Goal: Information Seeking & Learning: Learn about a topic

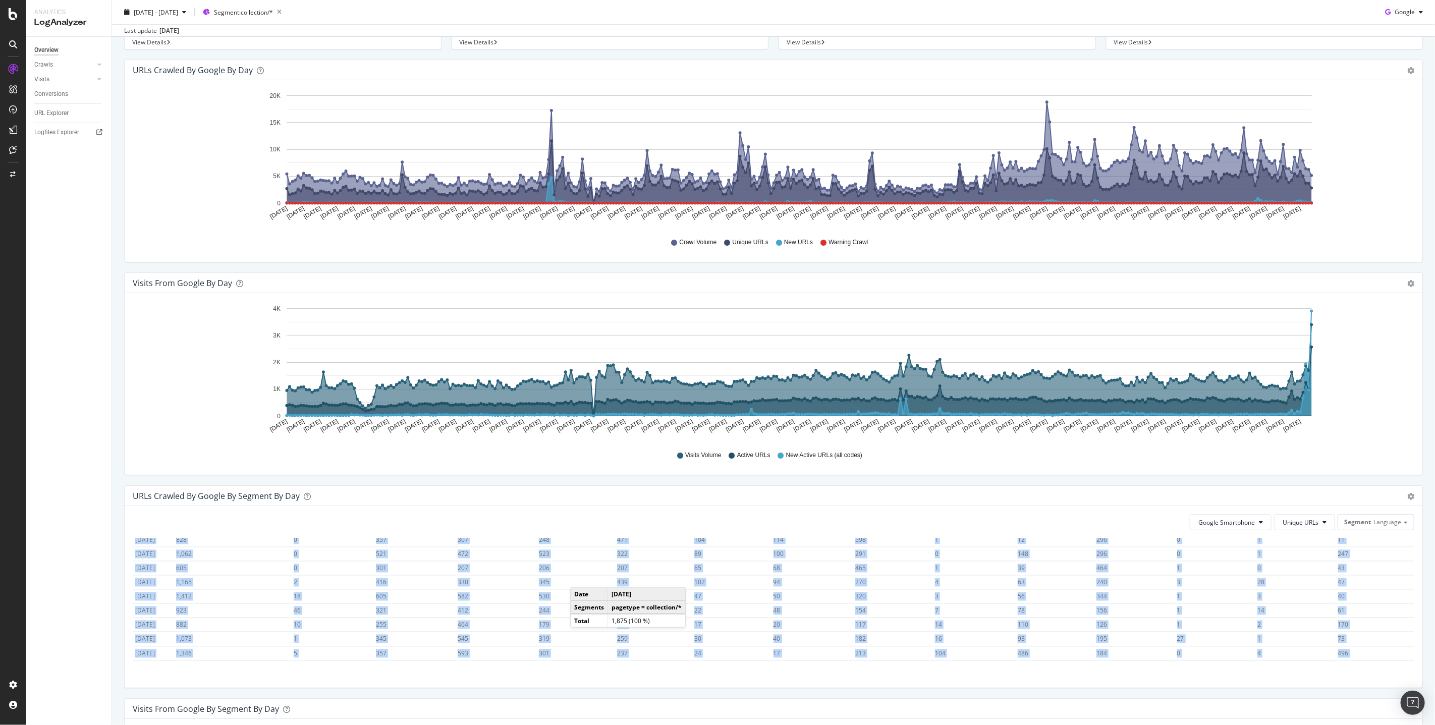
scroll to position [7, 0]
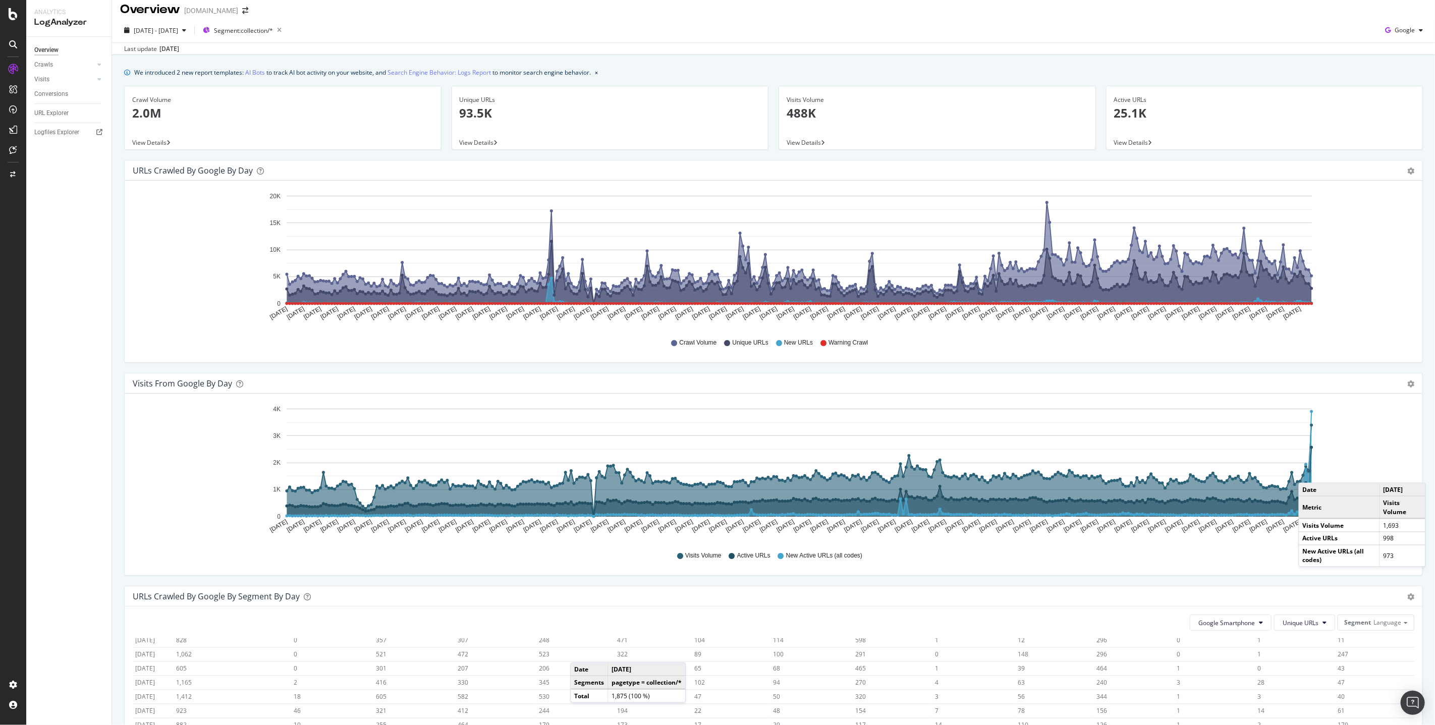
drag, startPoint x: 1307, startPoint y: 410, endPoint x: 1307, endPoint y: 477, distance: 67.1
click at [1409, 704] on img "Open Intercom Messenger" at bounding box center [1412, 702] width 13 height 13
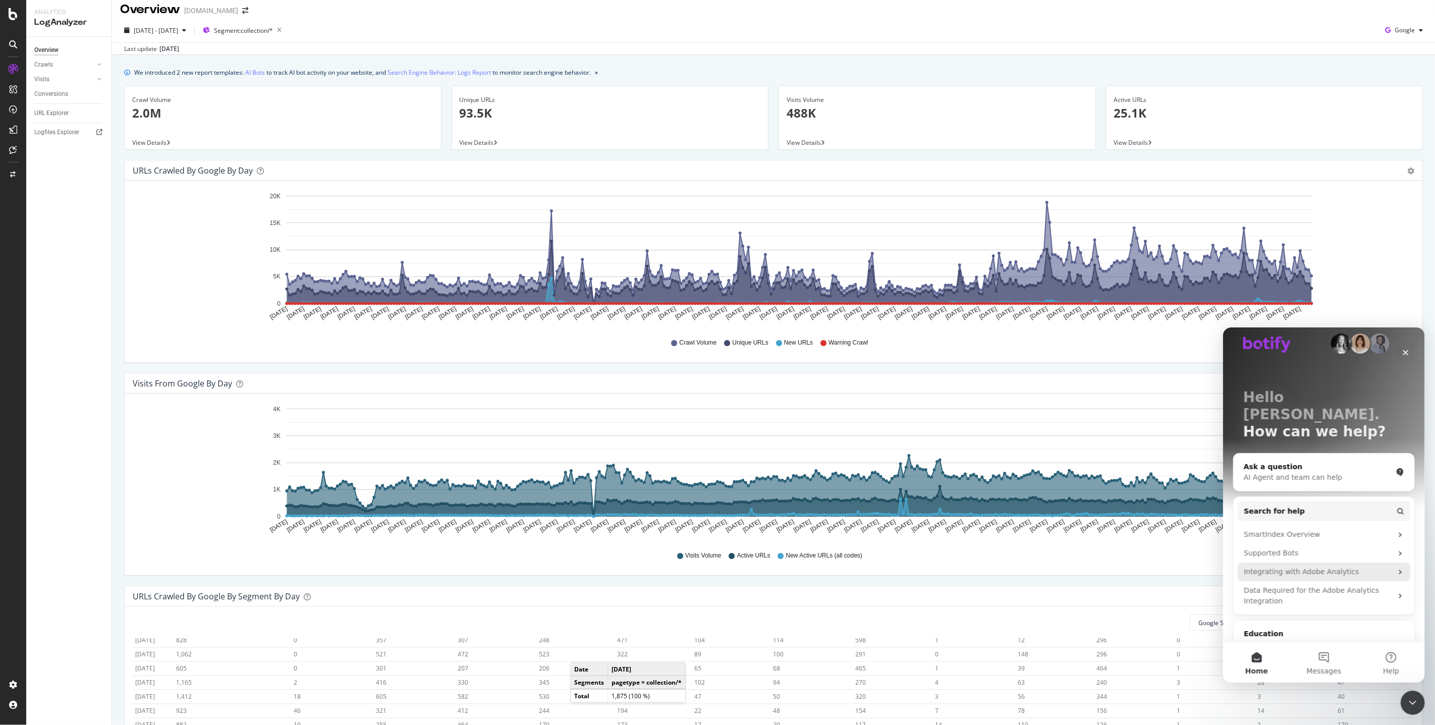
scroll to position [0, 0]
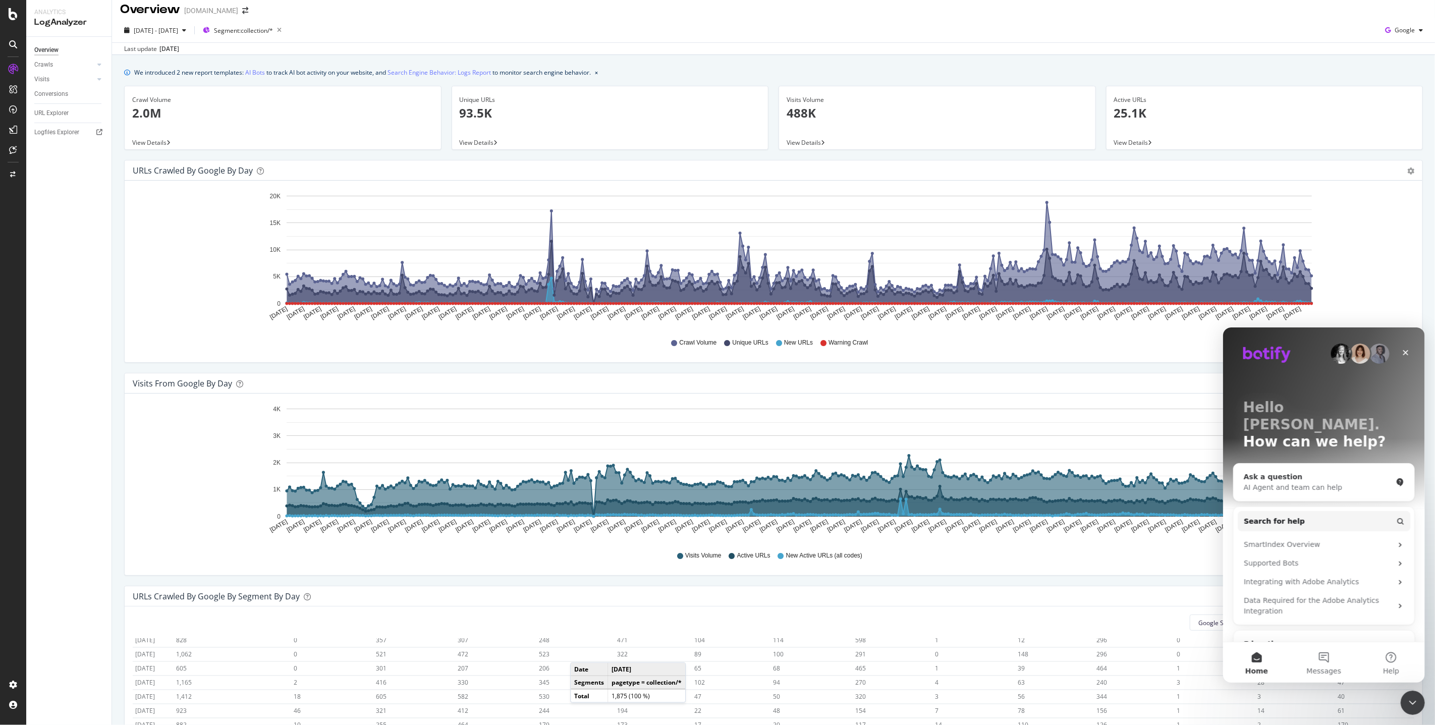
click at [1303, 463] on div "Ask a question AI Agent and team can help" at bounding box center [1323, 481] width 181 height 37
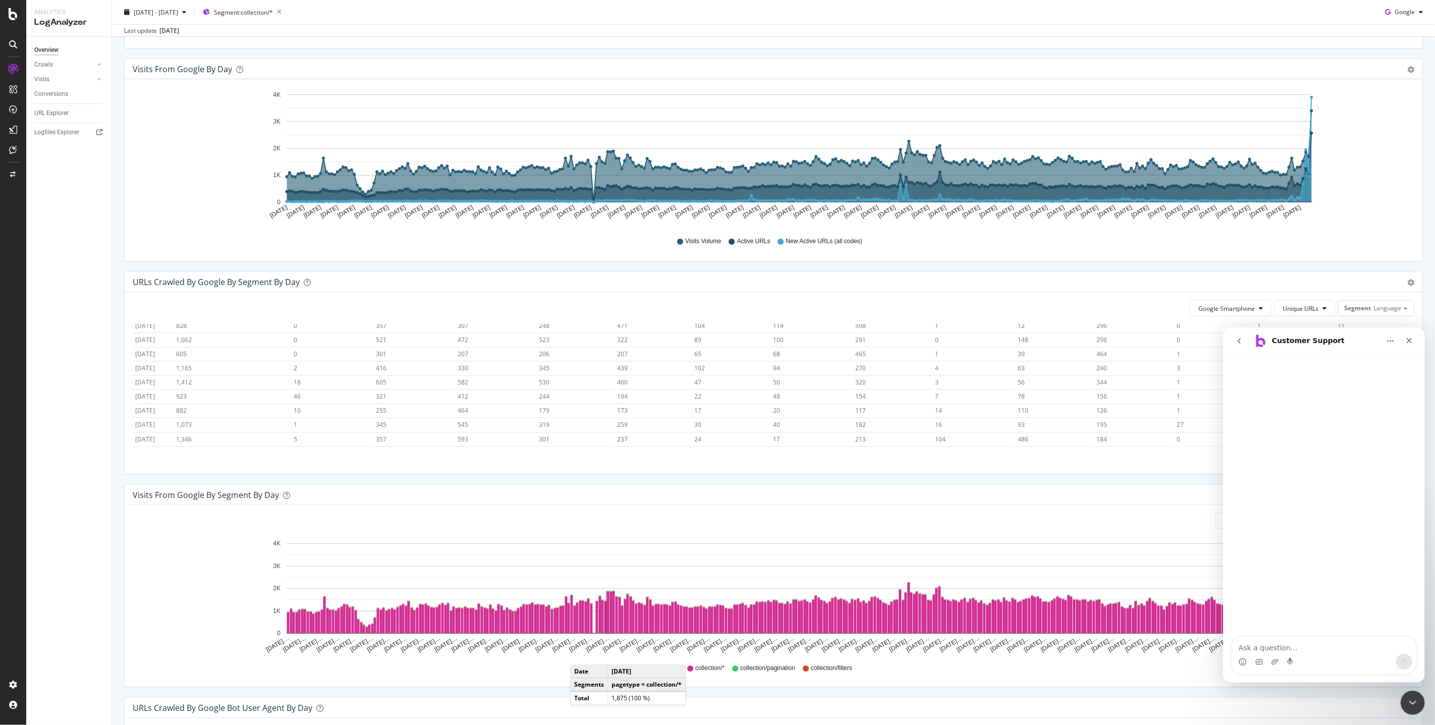
scroll to position [324, 0]
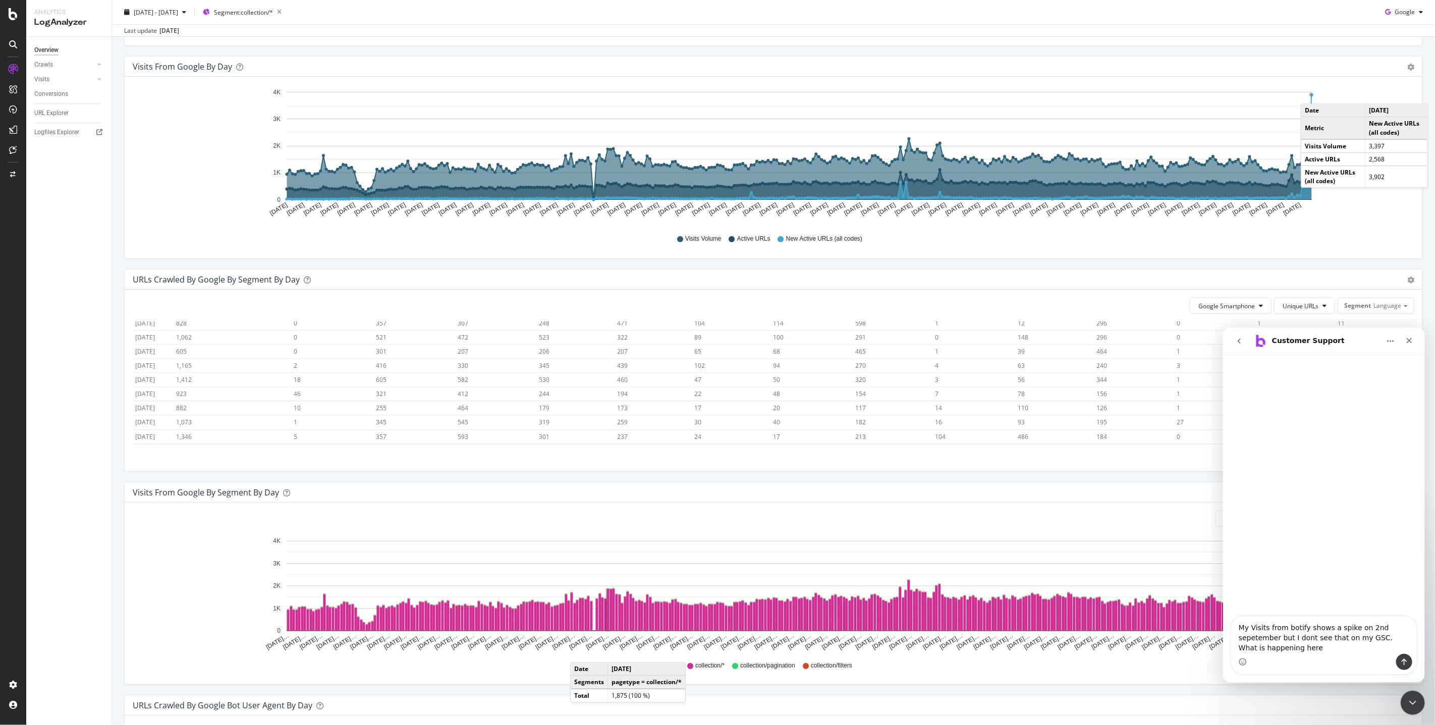
type textarea "My Visits from botify shows a spike on 2nd sepetember but I dont see that on my…"
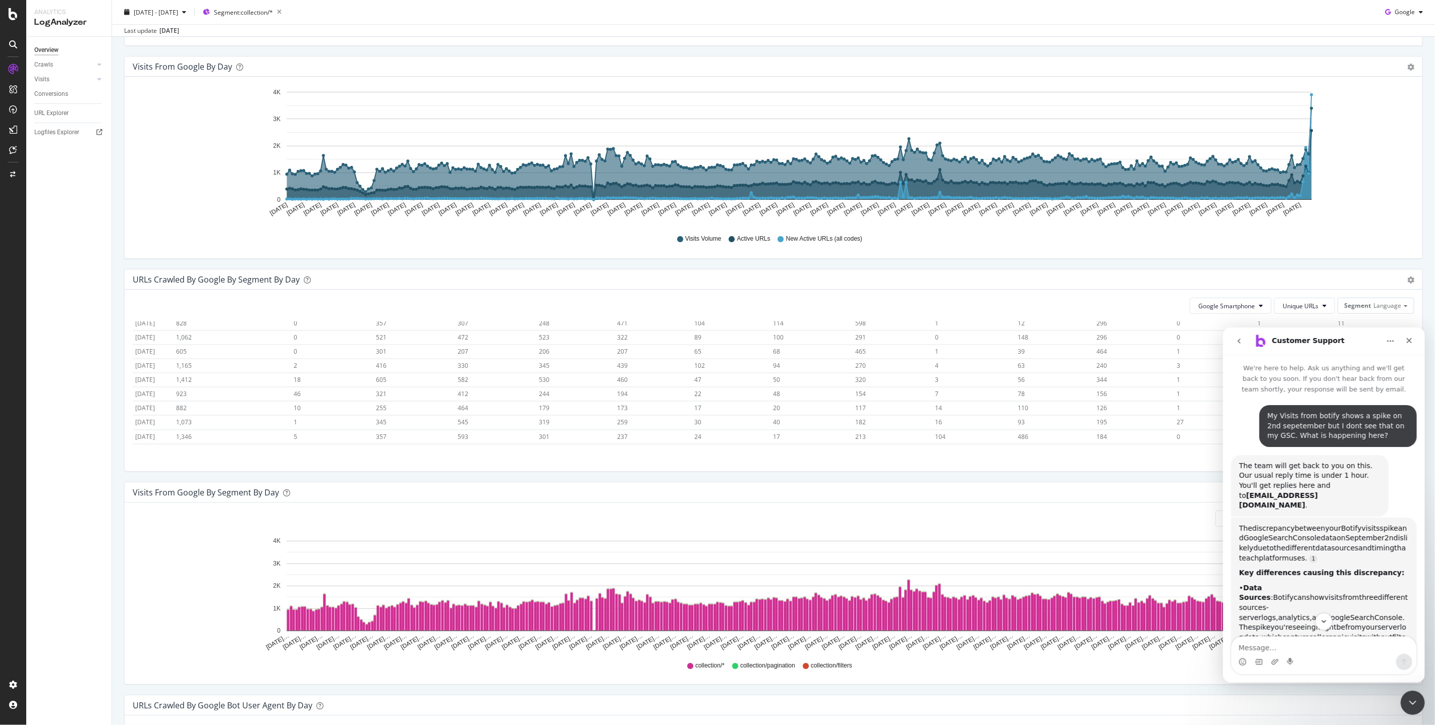
scroll to position [1, 0]
type textarea "Ask an agent"
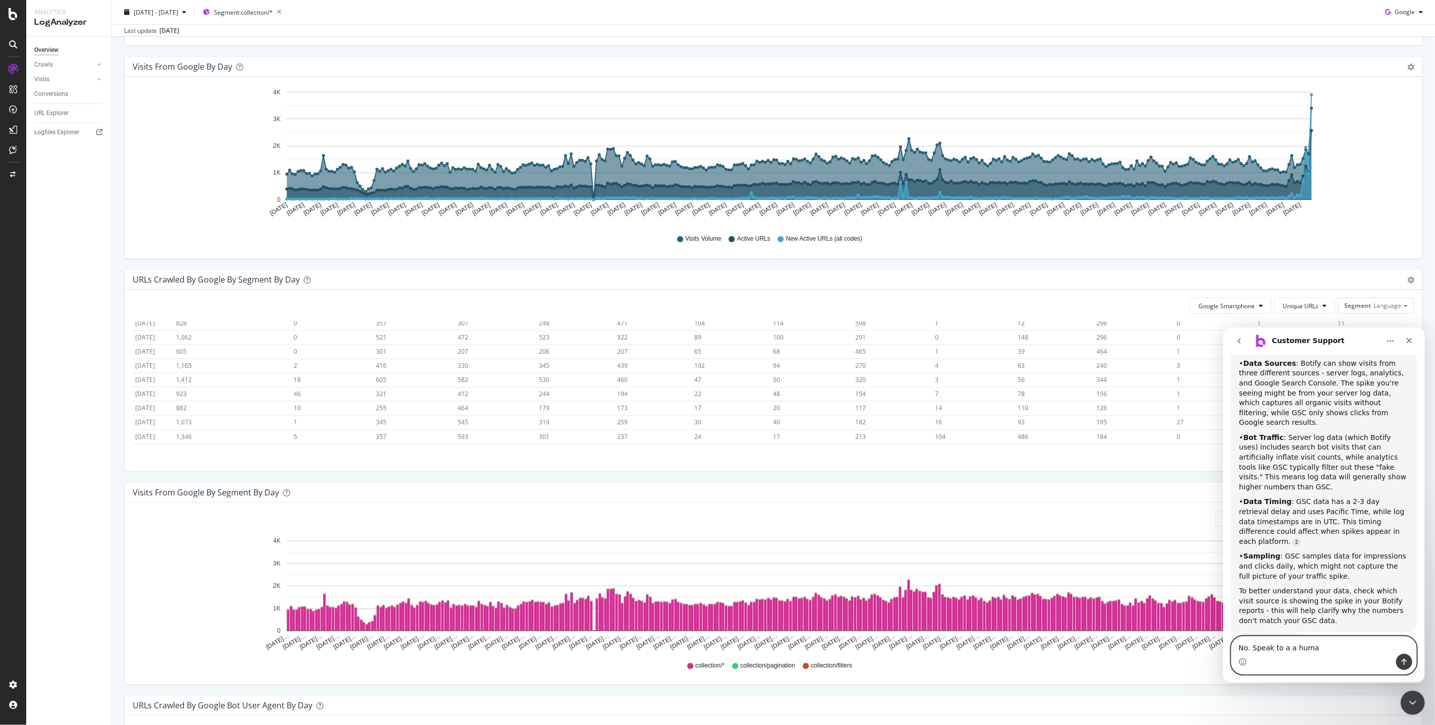
type textarea "No. Speak to a a human"
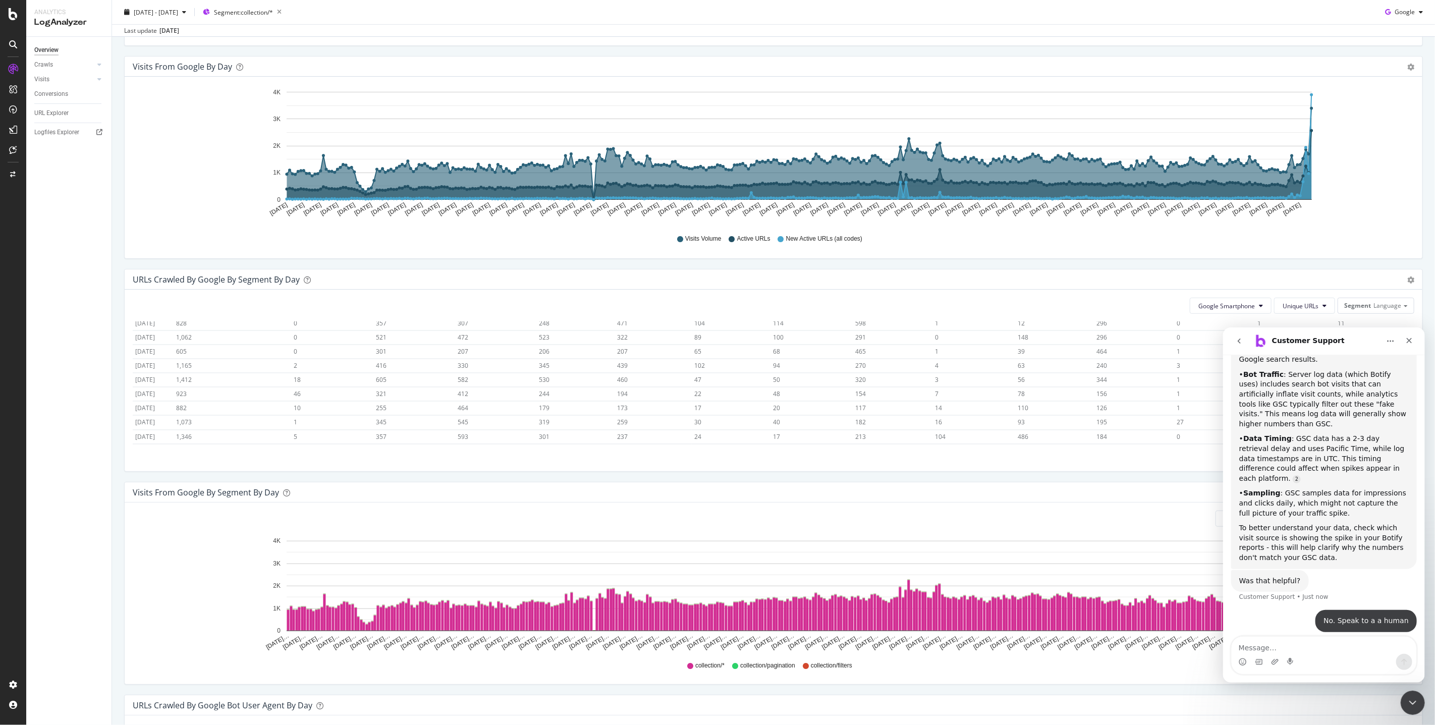
scroll to position [0, 0]
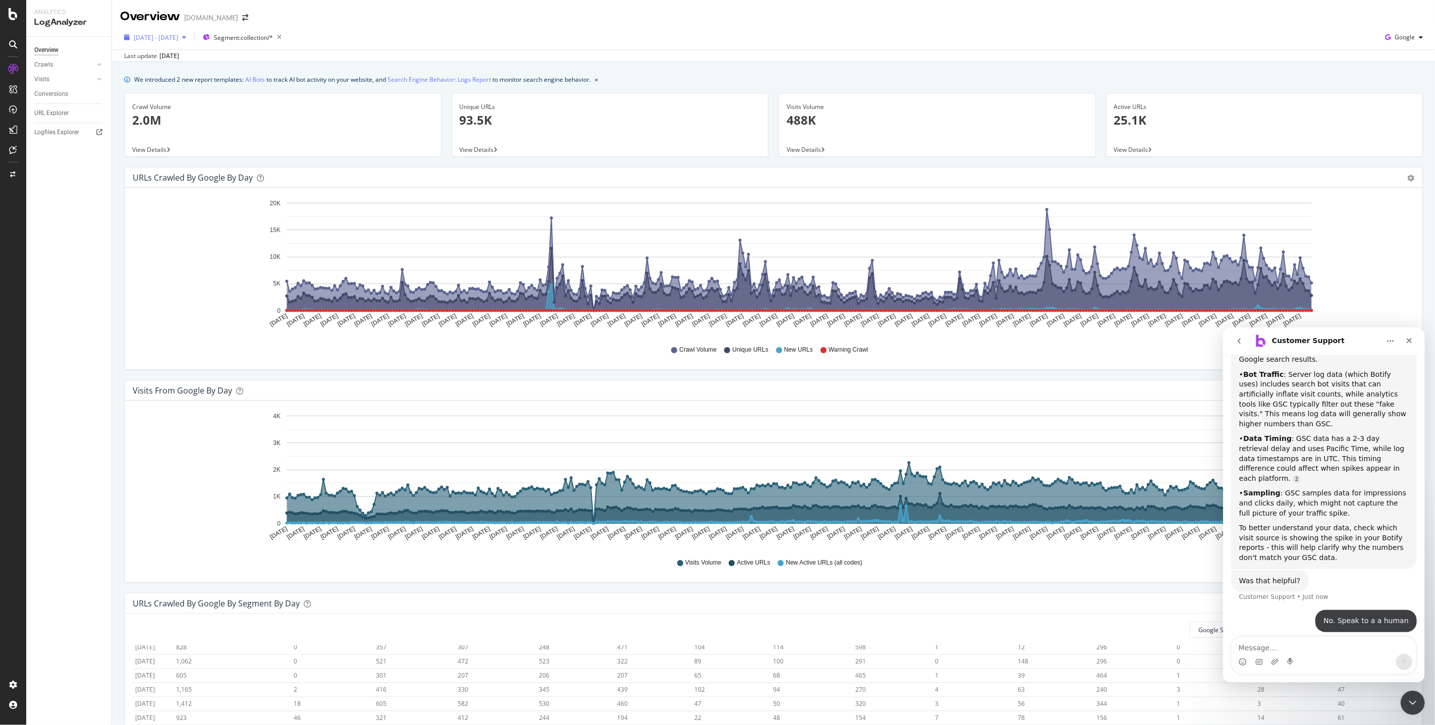
click at [170, 40] on span "[DATE] - [DATE]" at bounding box center [156, 37] width 44 height 9
click at [138, 82] on div "Last 28 Days" at bounding box center [138, 83] width 8 height 8
type input "[DATE]"
click at [241, 214] on div "Apply" at bounding box center [234, 213] width 16 height 9
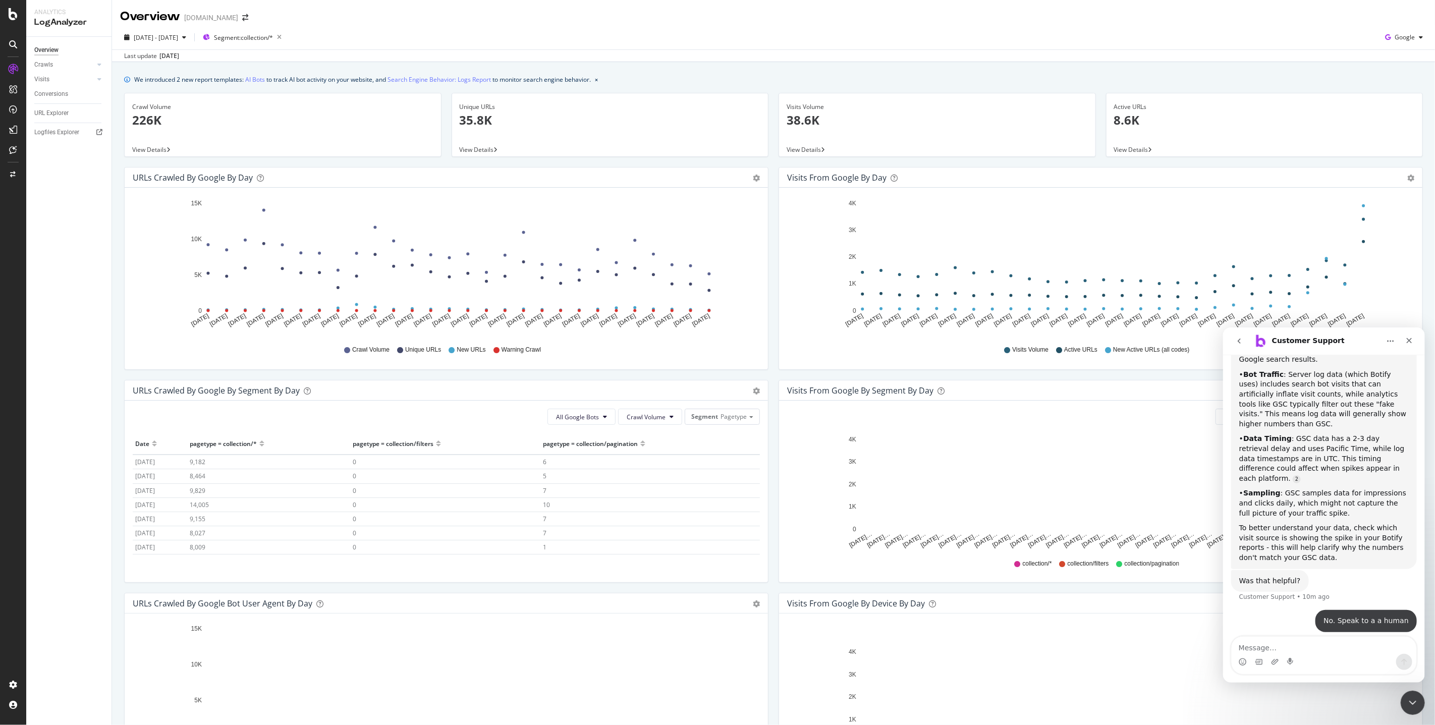
scroll to position [255, 0]
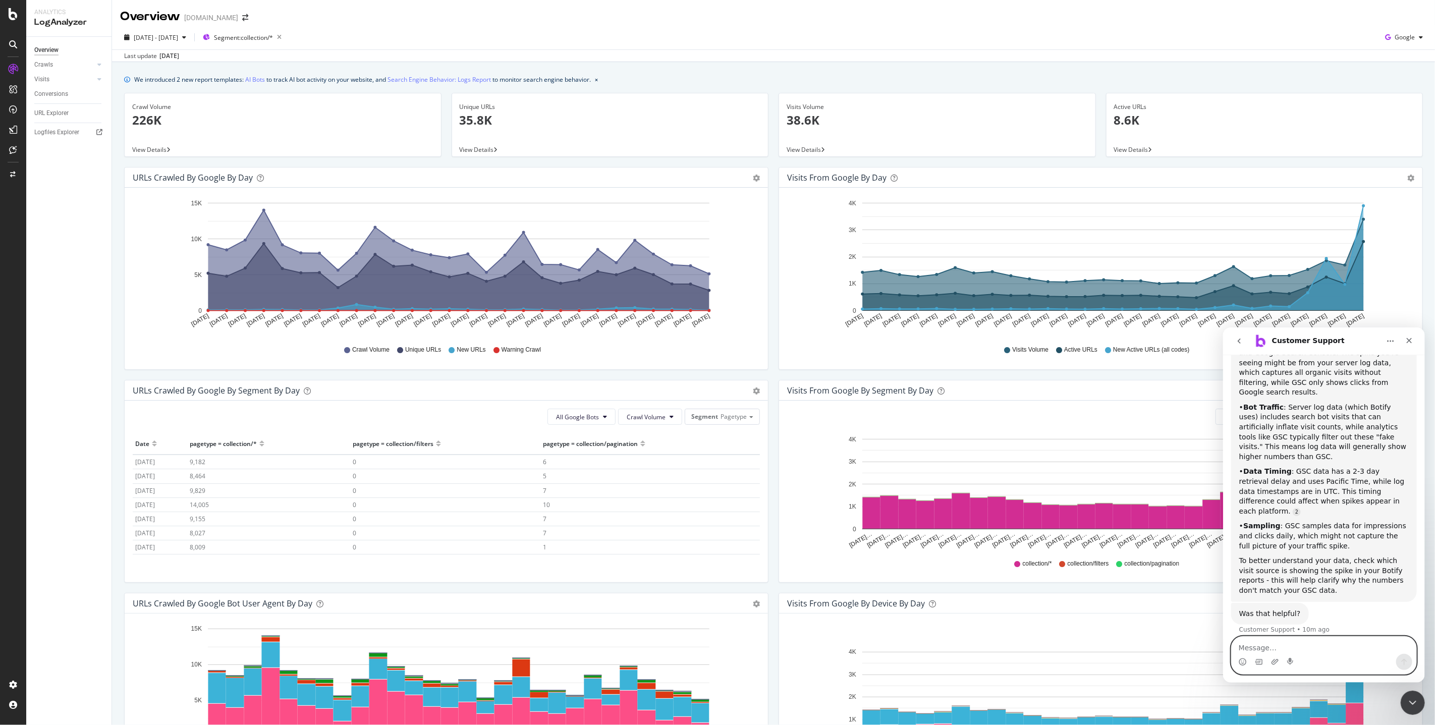
click at [1242, 638] on textarea "Message…" at bounding box center [1323, 644] width 185 height 17
type textarea "N"
type textarea "NOT HELPFUL RESPONSE"
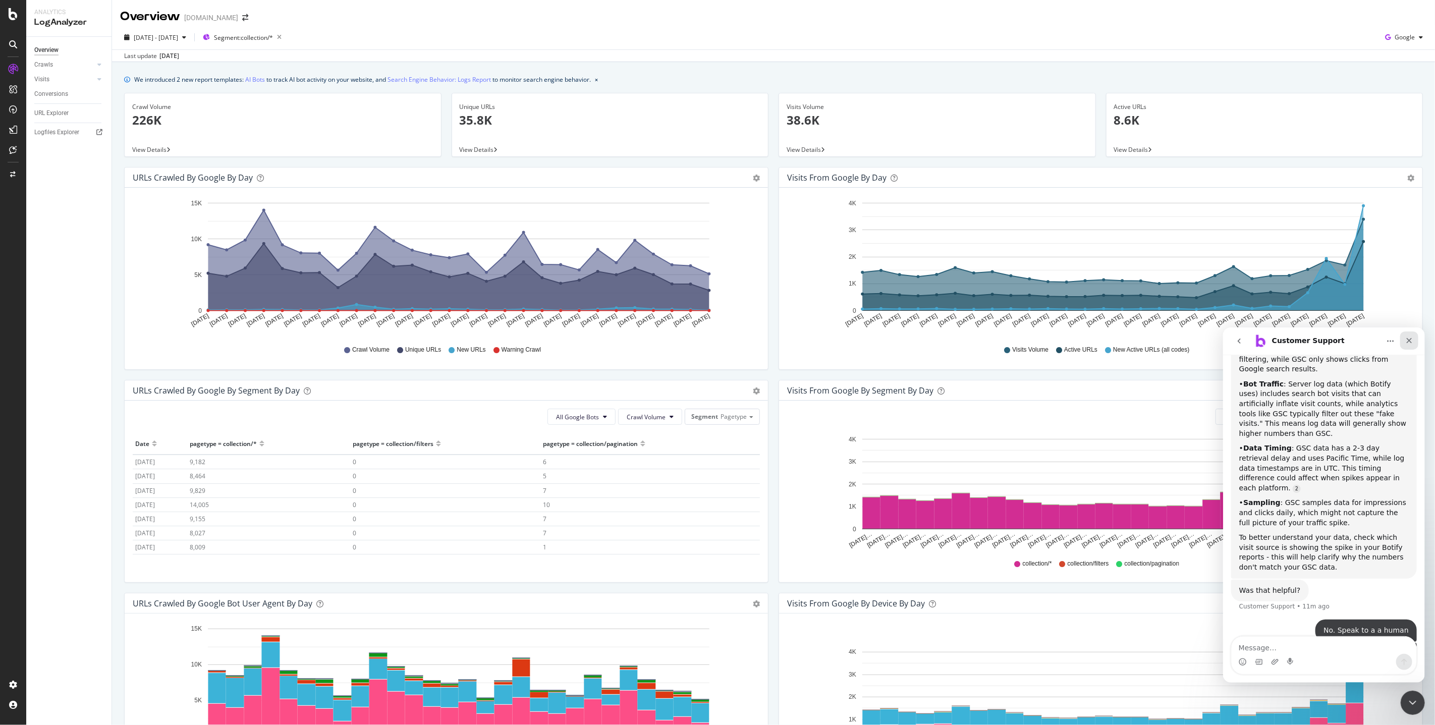
click at [1410, 339] on icon "Close" at bounding box center [1409, 341] width 6 height 6
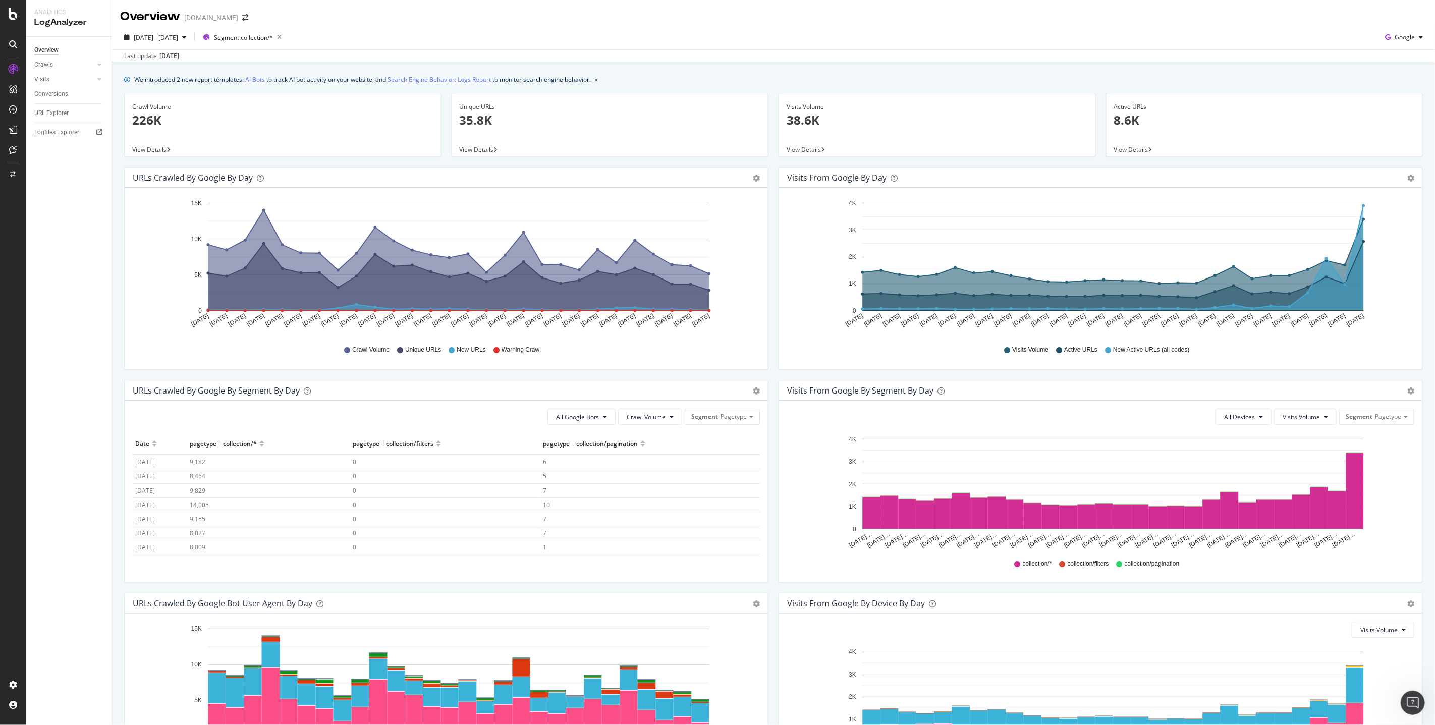
click at [1412, 199] on icon "[DATE] [DATE] [DATE] [DATE] [DATE] [DATE] [DATE] [DATE] [DATE] [DATE] [DATE] [D…" at bounding box center [1100, 266] width 627 height 140
click at [1363, 215] on icon "A chart." at bounding box center [1113, 258] width 501 height 105
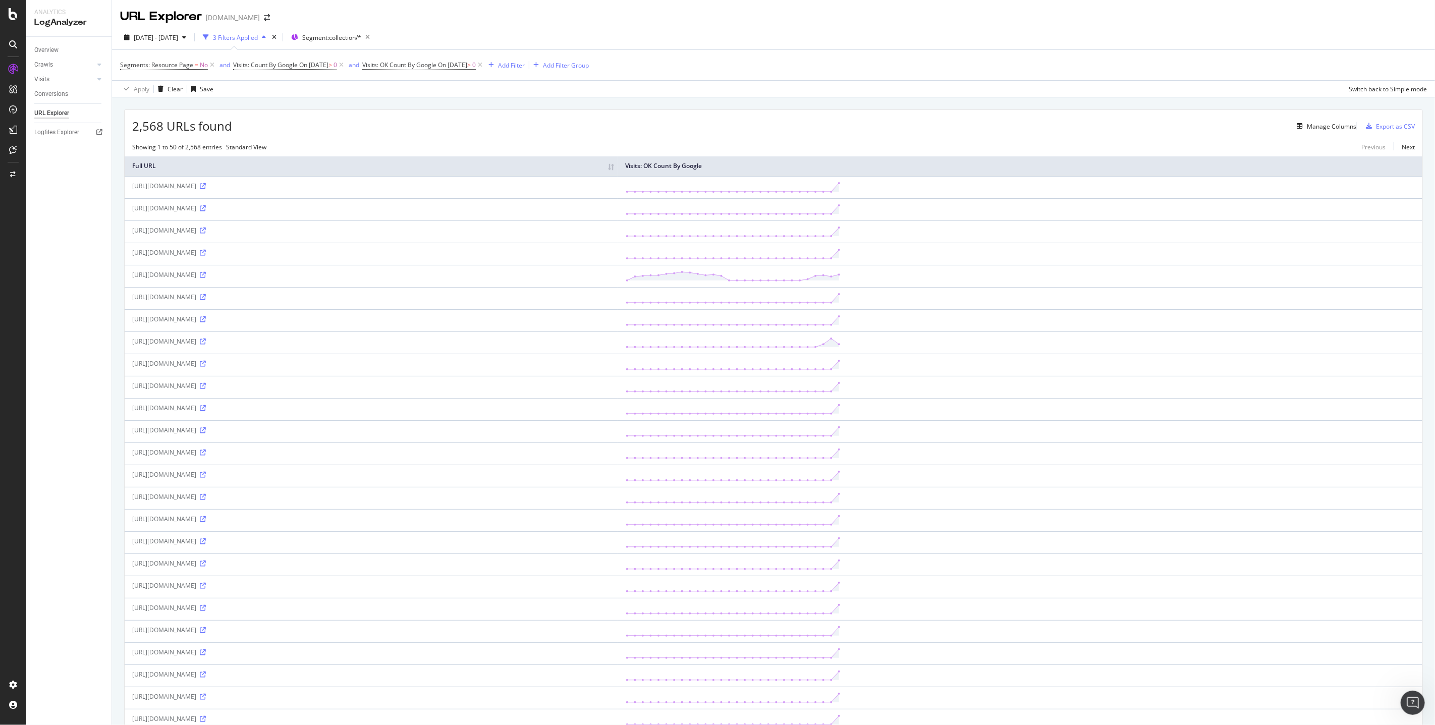
click at [379, 390] on div "[URL][DOMAIN_NAME]" at bounding box center [371, 385] width 478 height 9
click at [611, 412] on div "[URL][DOMAIN_NAME]" at bounding box center [371, 408] width 478 height 9
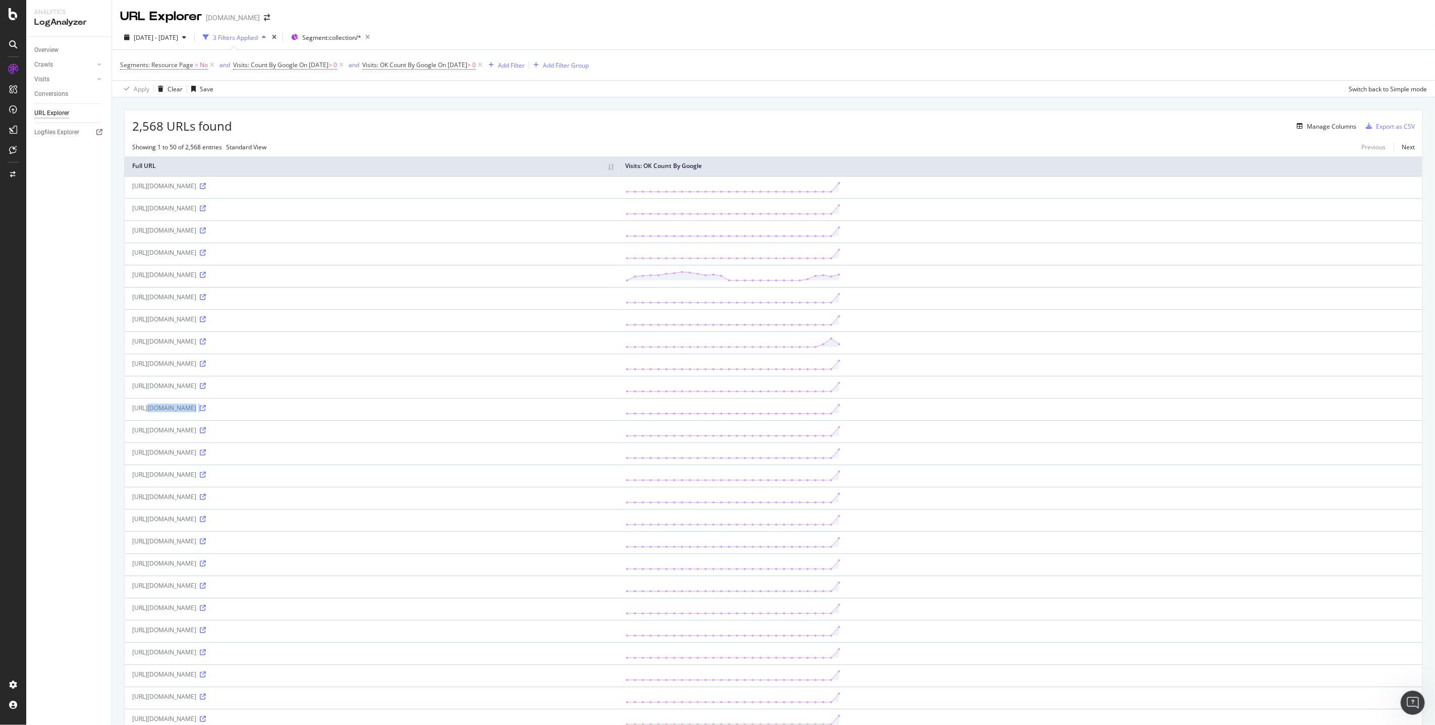
click at [611, 412] on div "[URL][DOMAIN_NAME]" at bounding box center [371, 408] width 478 height 9
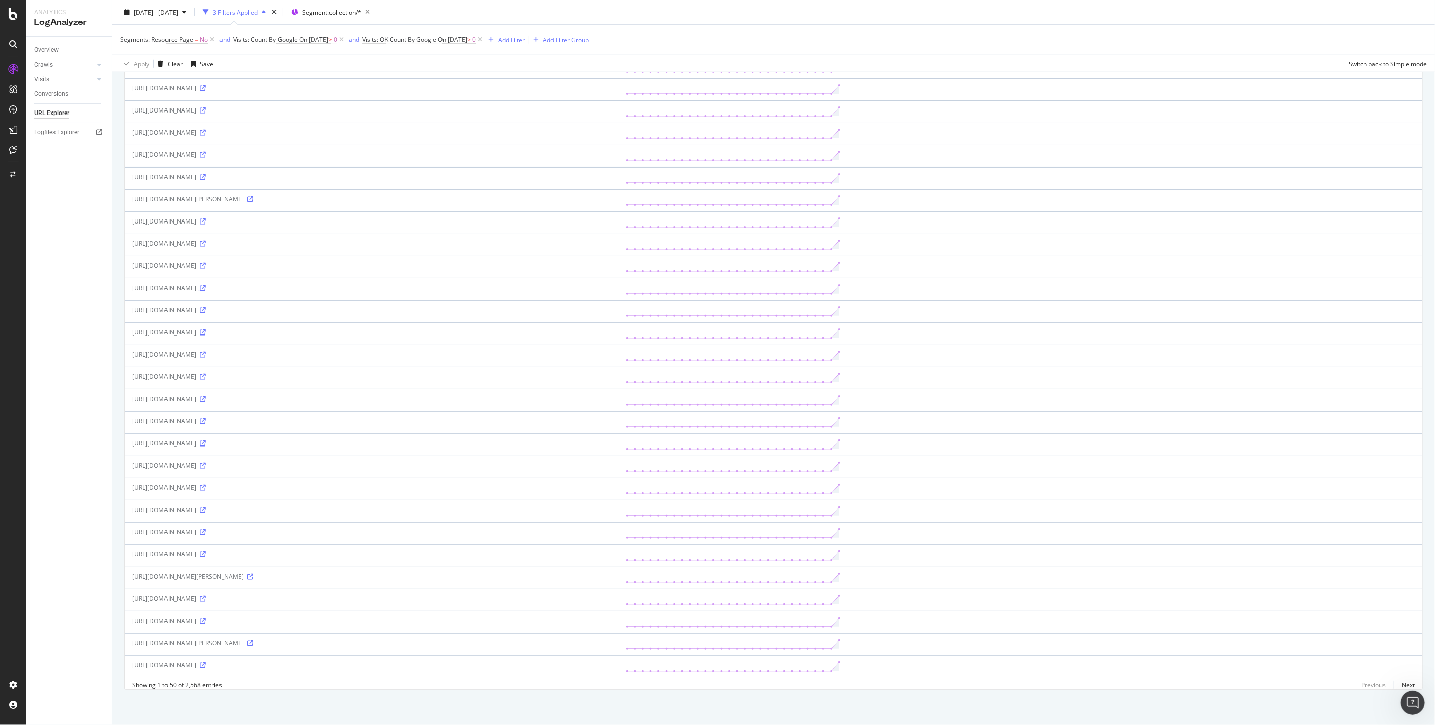
scroll to position [616, 0]
click at [1410, 683] on link "Next" at bounding box center [1404, 685] width 21 height 15
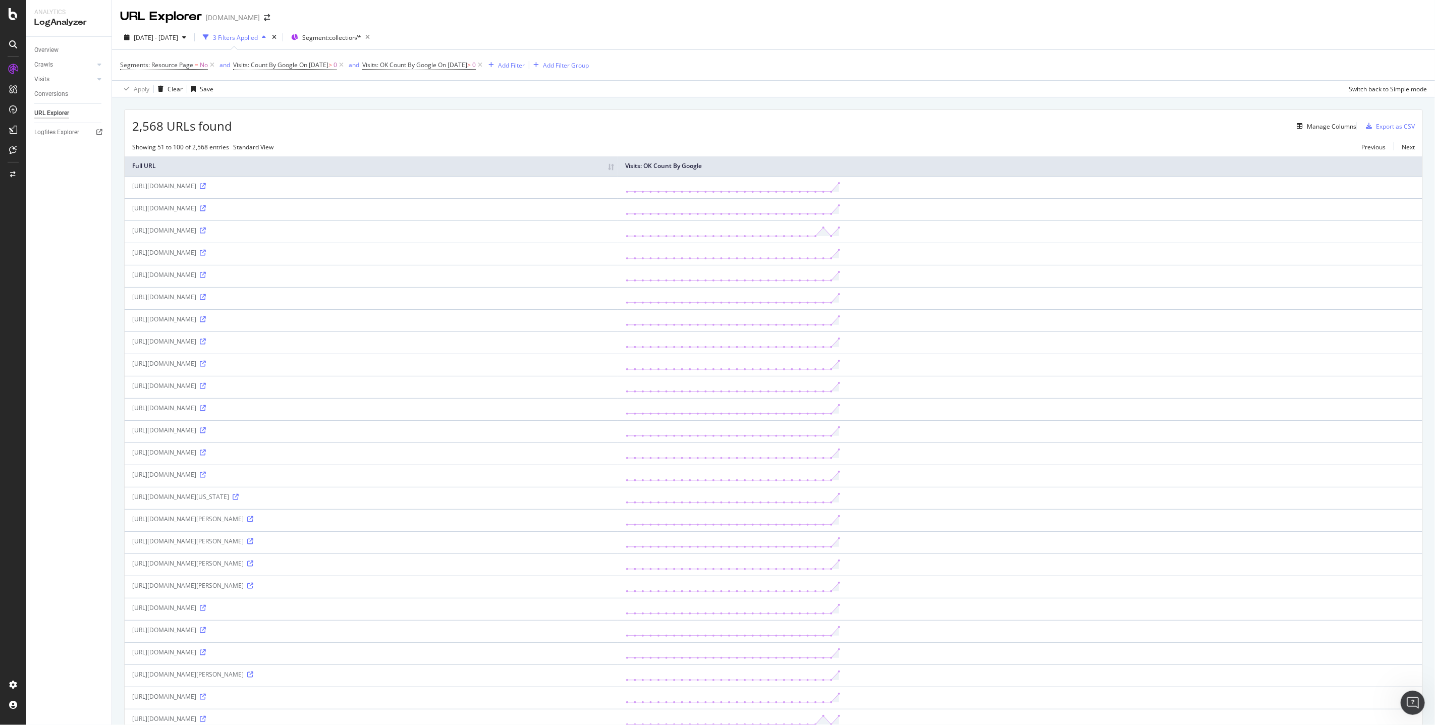
scroll to position [1, 0]
click at [206, 455] on icon at bounding box center [203, 452] width 6 height 6
click at [1333, 124] on div "Manage Columns" at bounding box center [1331, 126] width 49 height 9
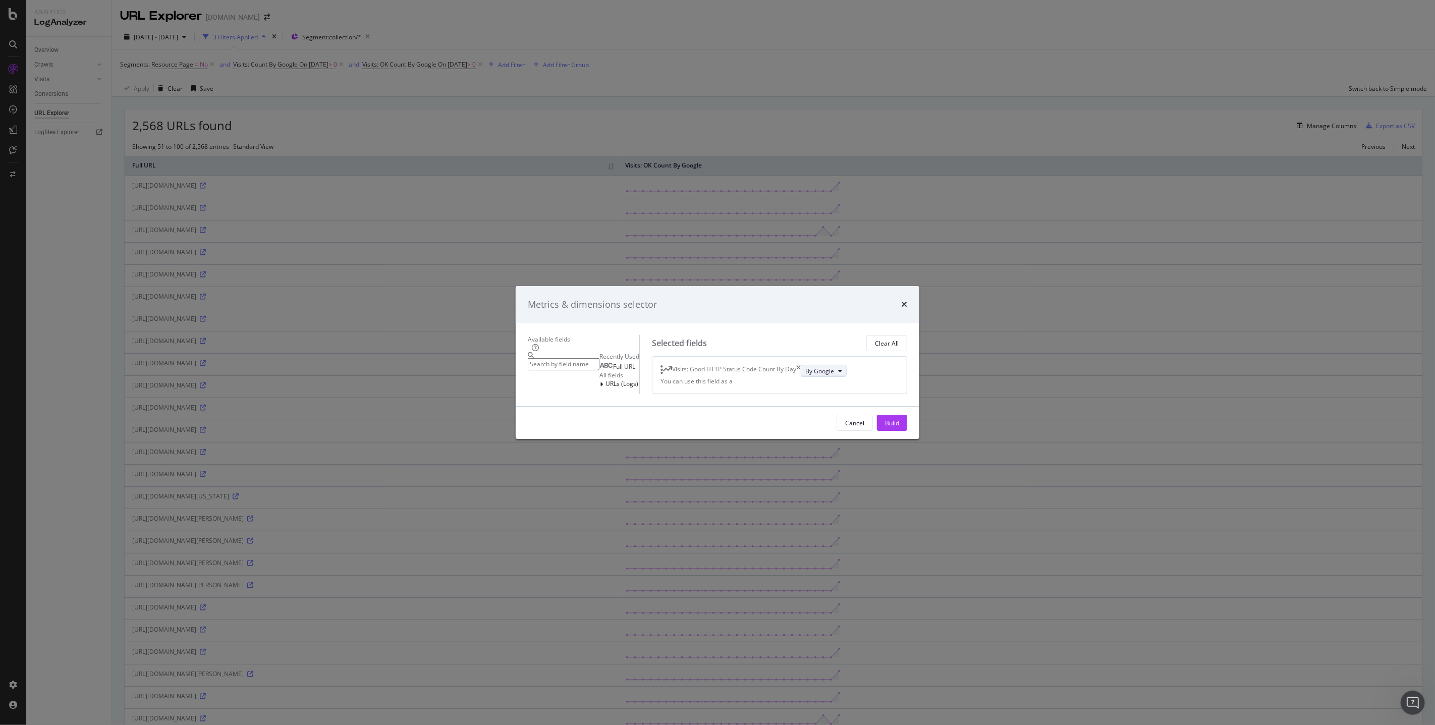
click at [805, 367] on span "By Google" at bounding box center [819, 371] width 29 height 9
click at [559, 359] on input "modal" at bounding box center [564, 365] width 72 height 12
click at [801, 365] on div "By Google" at bounding box center [824, 371] width 46 height 12
click at [805, 367] on span "By Google" at bounding box center [819, 371] width 29 height 9
click at [550, 359] on input "modal" at bounding box center [564, 365] width 72 height 12
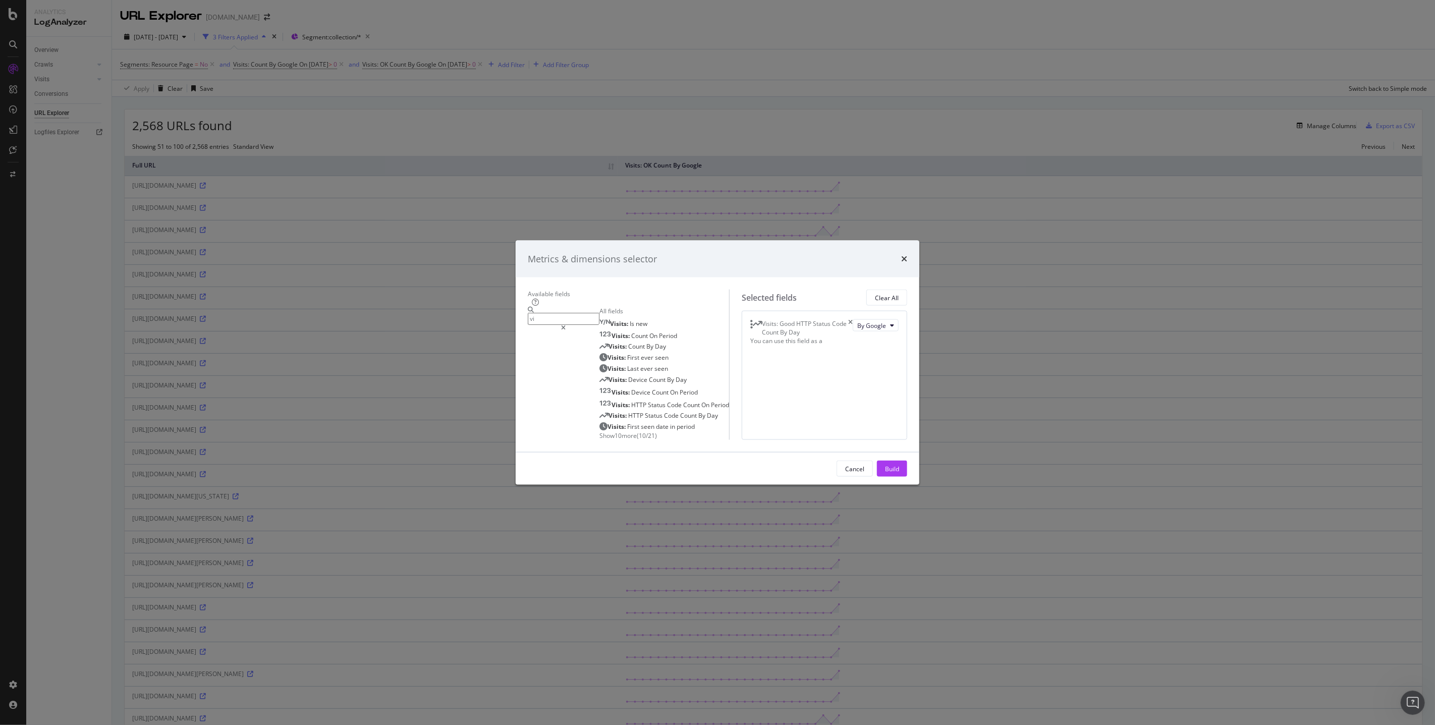
type input "v"
type input "crawls"
click at [907, 255] on icon "times" at bounding box center [904, 259] width 6 height 8
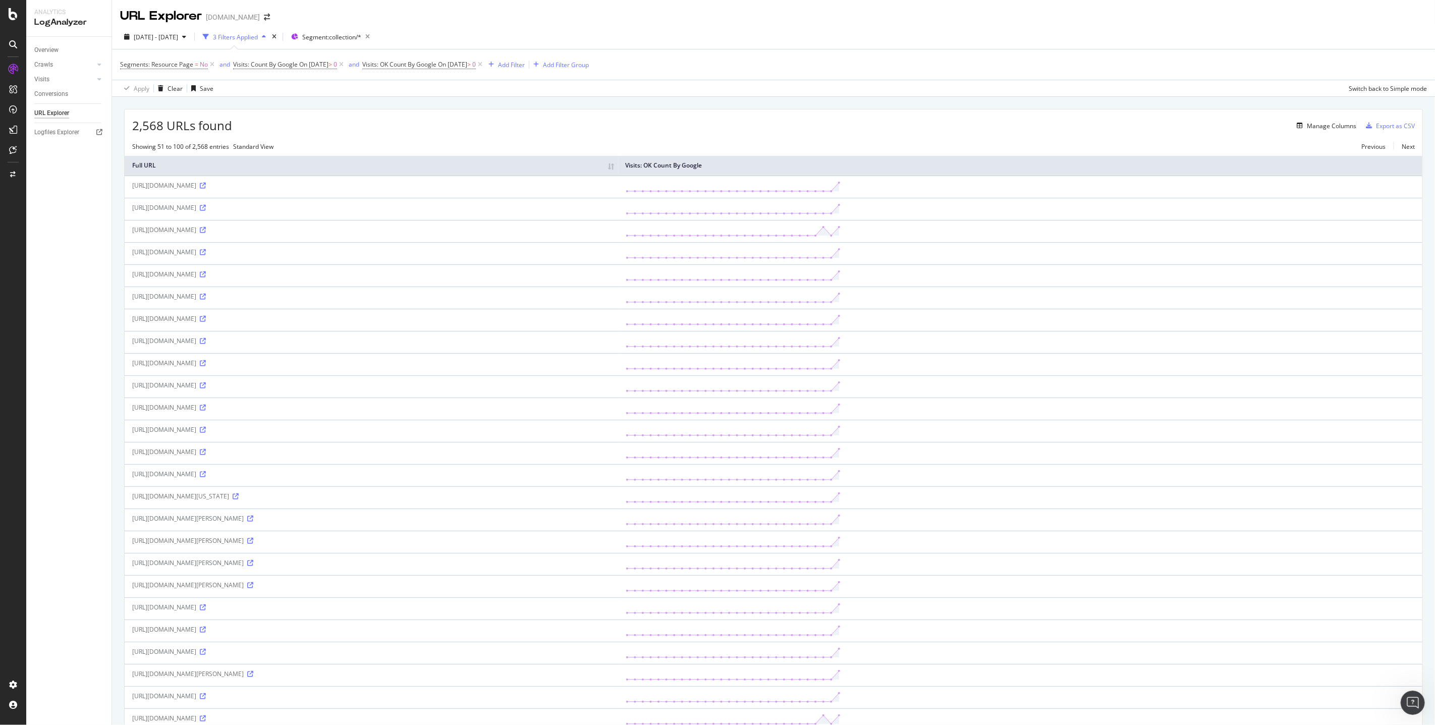
drag, startPoint x: 117, startPoint y: 278, endPoint x: 318, endPoint y: 279, distance: 201.3
click at [318, 279] on div "2,568 URLs found Manage Columns Export as CSV Showing 51 to 100 of 2,568 entrie…" at bounding box center [773, 715] width 1323 height 1236
click at [319, 279] on div "[URL][DOMAIN_NAME]" at bounding box center [371, 274] width 478 height 9
drag, startPoint x: 319, startPoint y: 282, endPoint x: 128, endPoint y: 282, distance: 191.2
click at [128, 282] on td "[URL][DOMAIN_NAME]" at bounding box center [372, 275] width 494 height 22
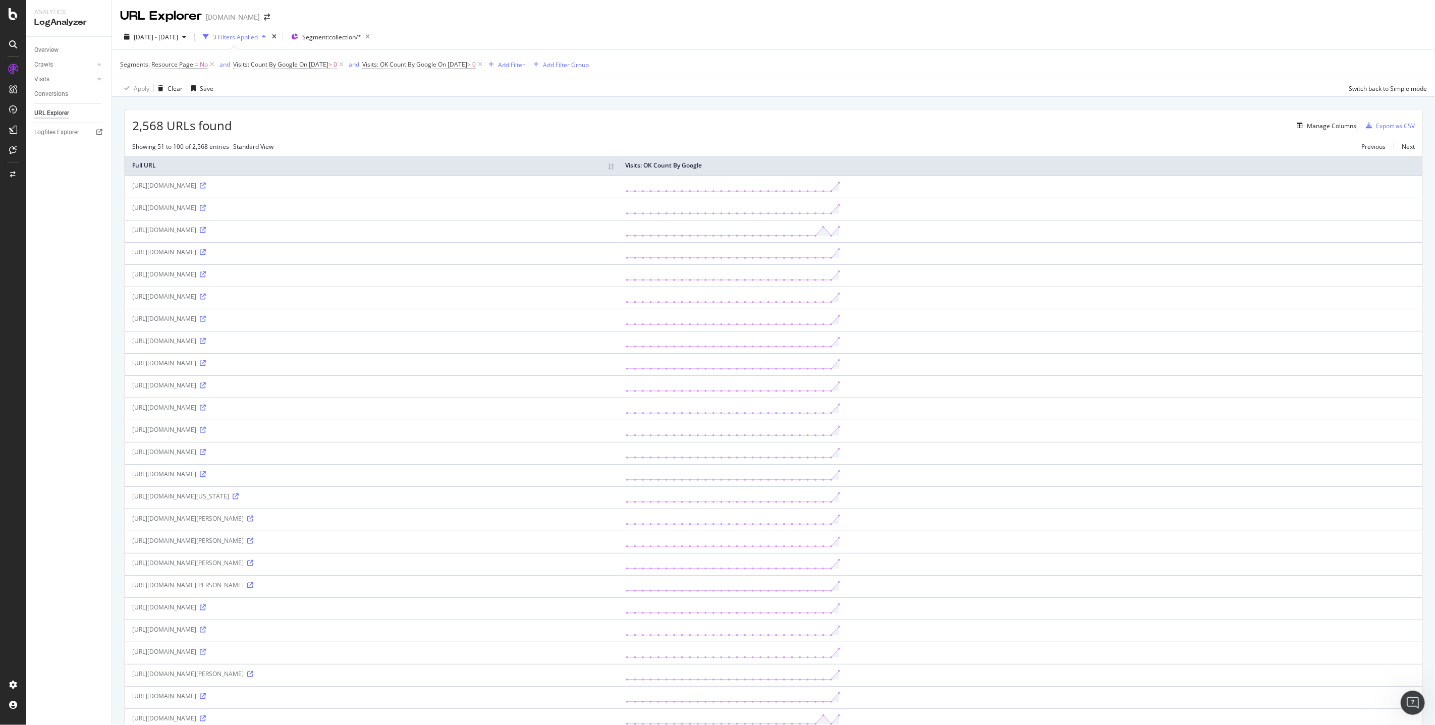
copy div "[URL][DOMAIN_NAME]"
click at [270, 287] on td "[URL][DOMAIN_NAME]" at bounding box center [372, 275] width 494 height 22
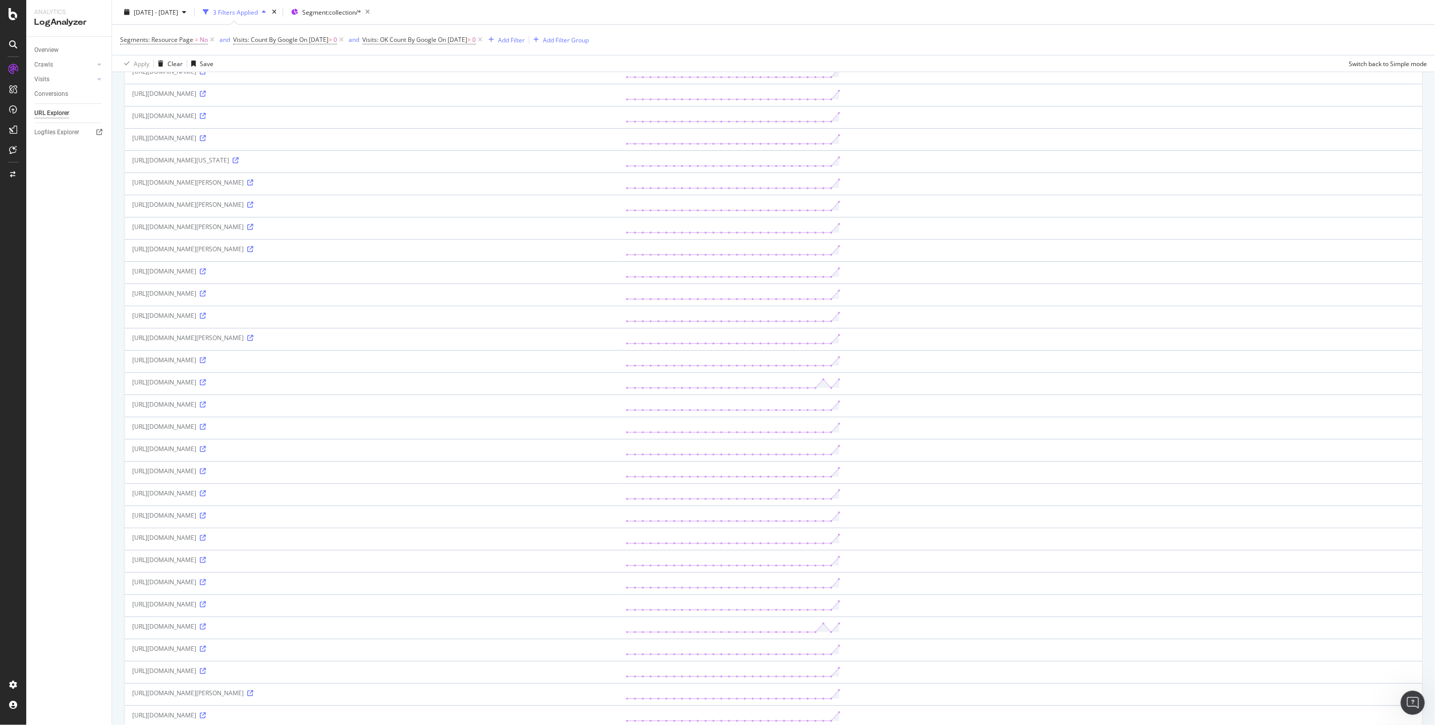
scroll to position [0, 0]
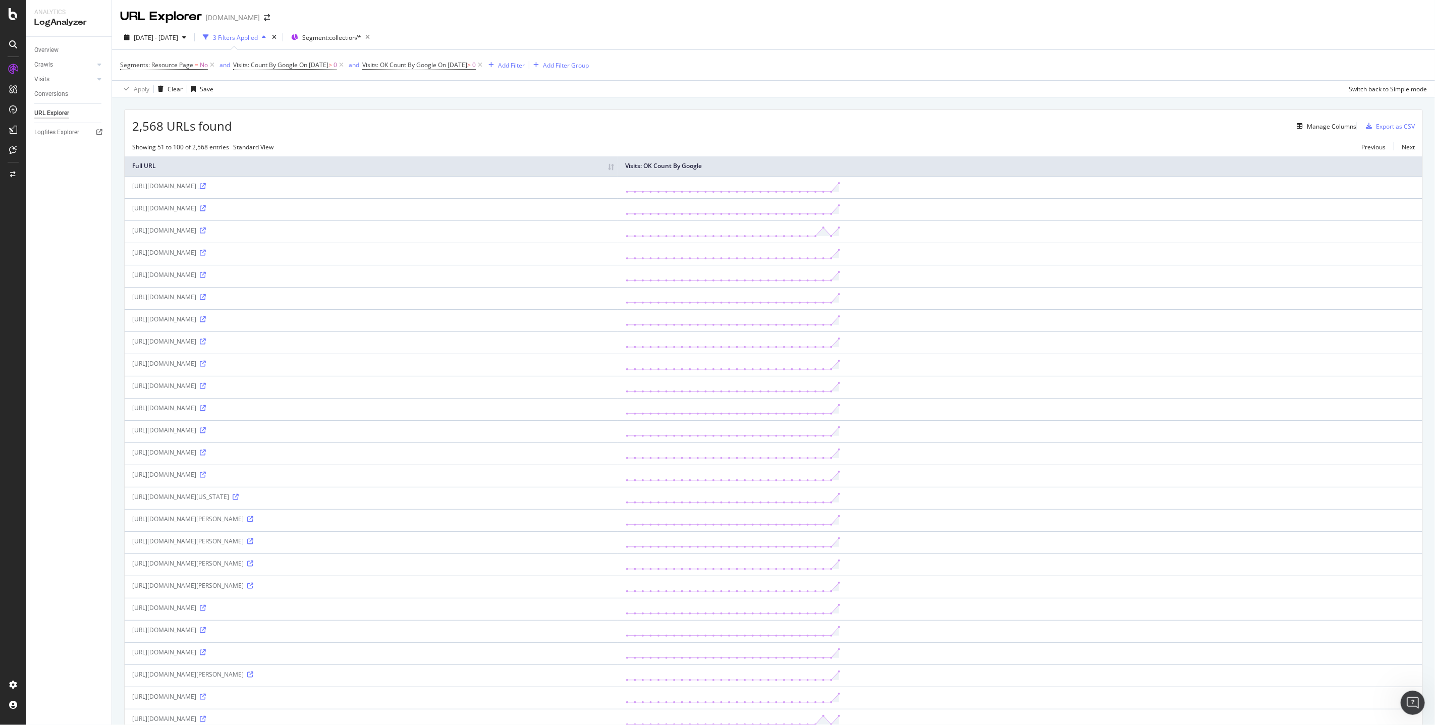
click at [206, 189] on icon at bounding box center [203, 186] width 6 height 6
click at [0, 0] on div "Analytics LogAnalyzer Overview Crawls Daily Distribution Segments Distribution …" at bounding box center [717, 362] width 1435 height 725
